Goal: Find specific page/section: Find specific page/section

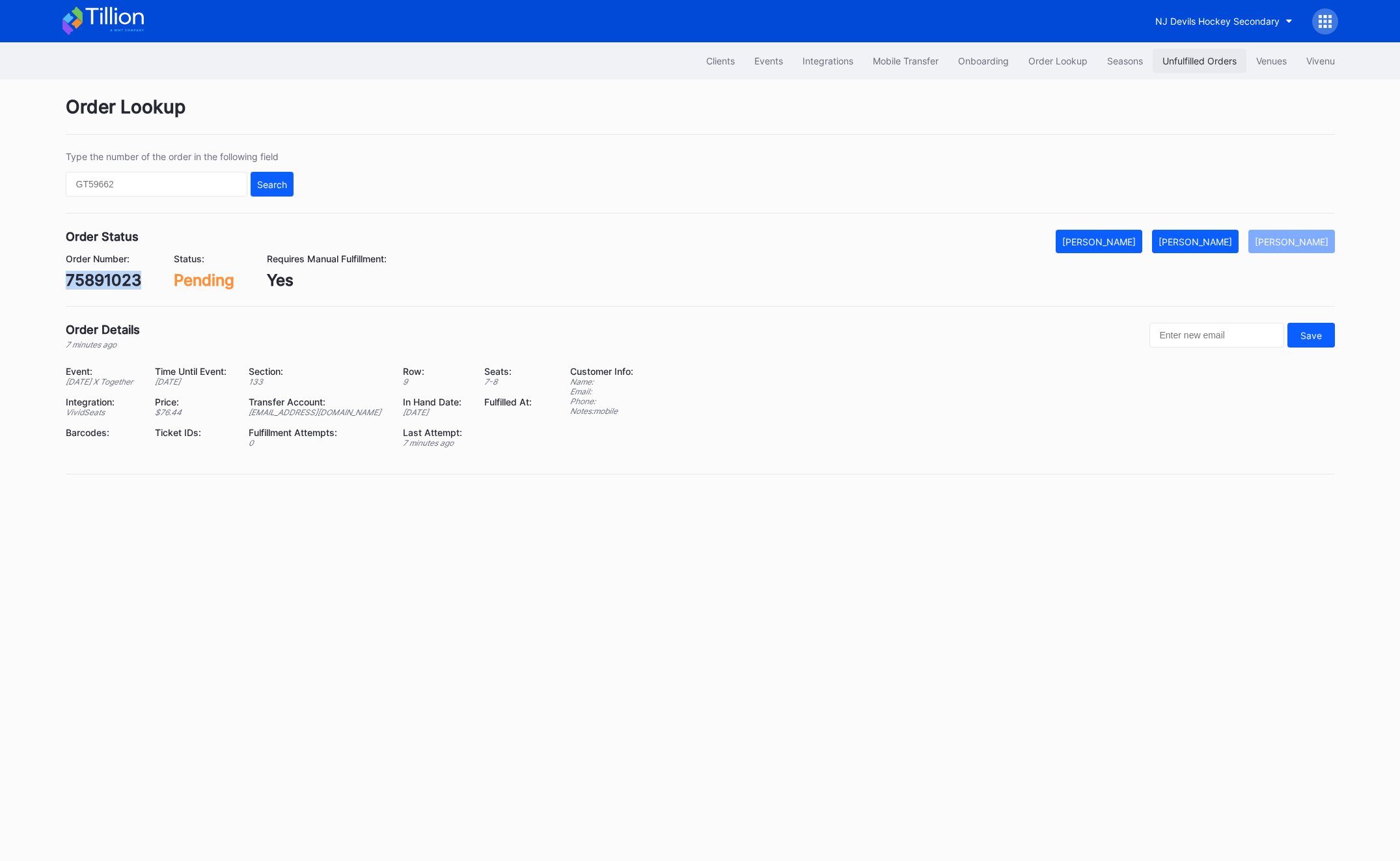
click at [1215, 63] on div "Unfulfilled Orders" at bounding box center [1198, 61] width 74 height 11
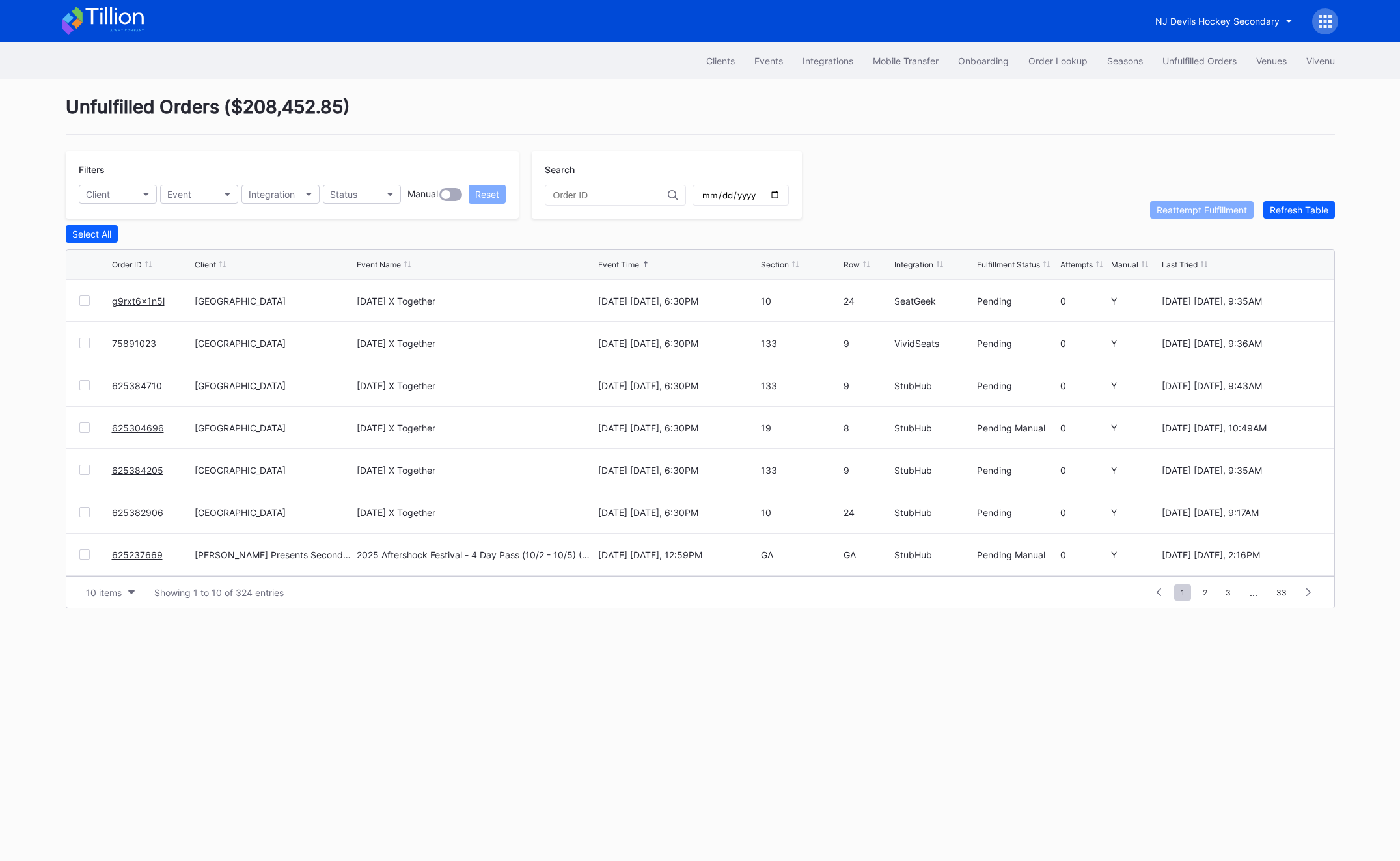
click at [1215, 63] on div "Unfulfilled Orders" at bounding box center [1198, 61] width 74 height 11
click at [1209, 587] on span "2" at bounding box center [1205, 592] width 18 height 16
